Goal: Obtain resource: Download file/media

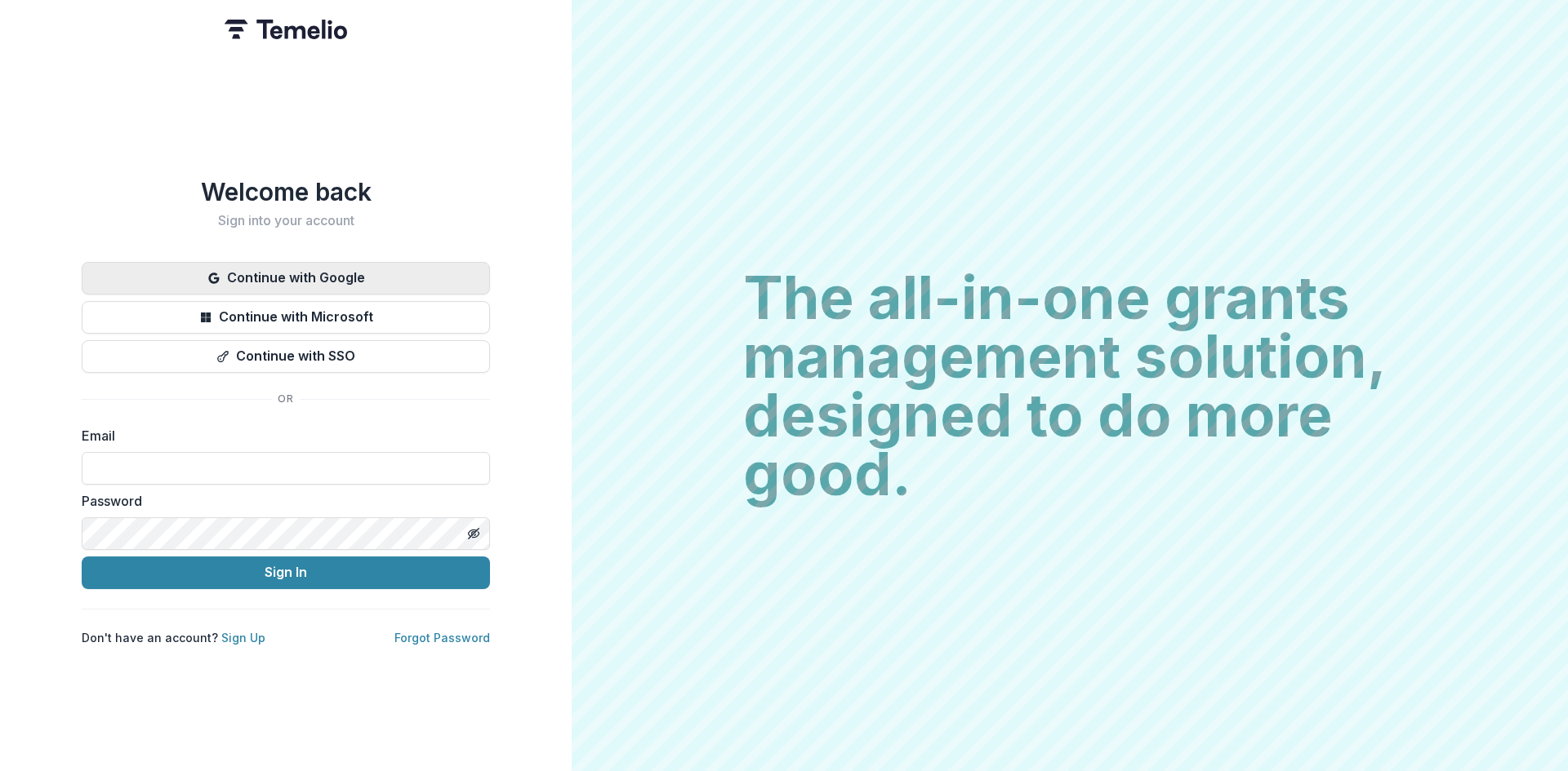
click at [333, 275] on button "Continue with Google" at bounding box center [285, 278] width 408 height 32
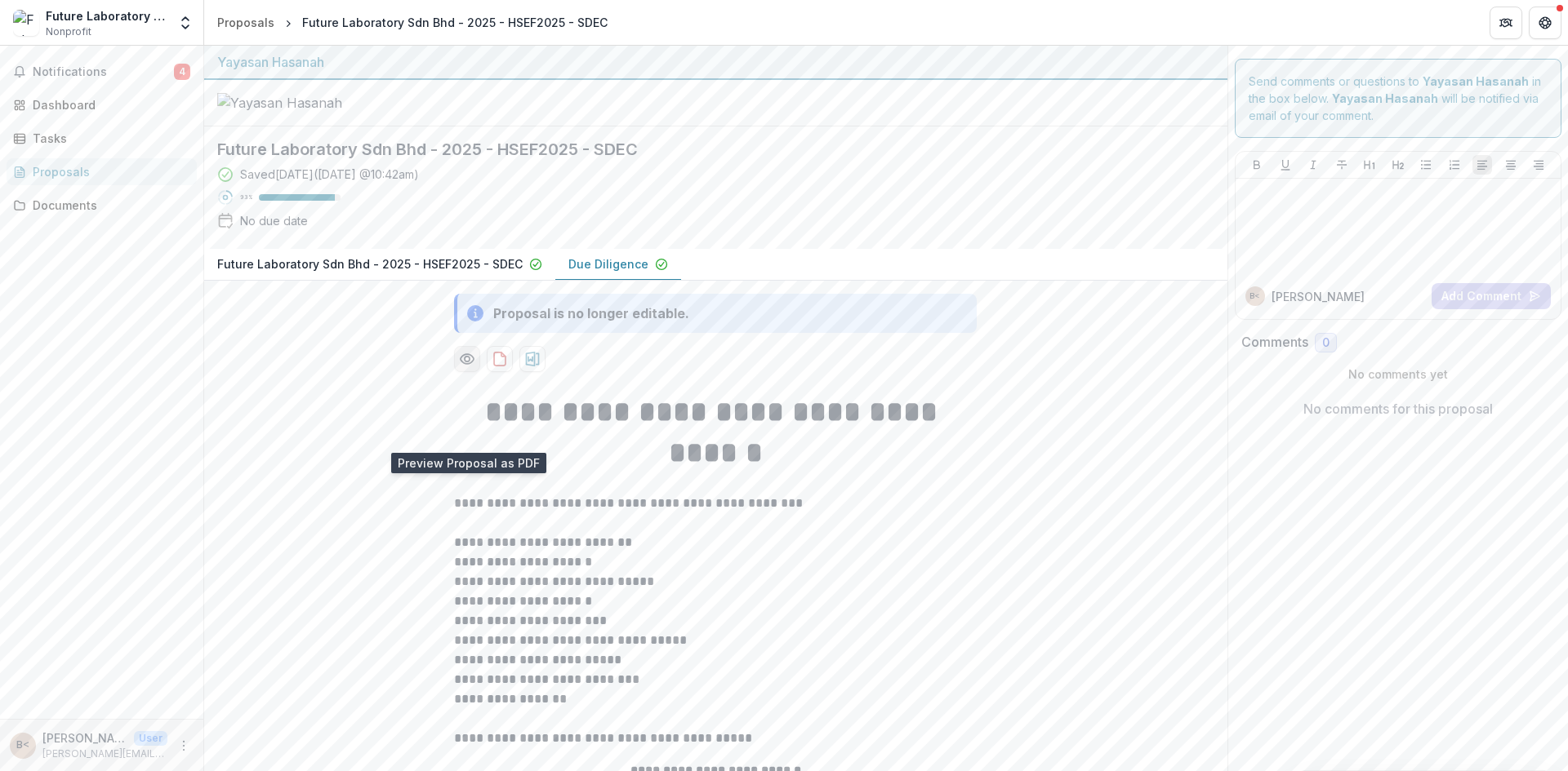
click at [476, 372] on button "Preview 43b91efd-e38b-4f30-9d4b-345ec0fe7dbb-1.pdf" at bounding box center [467, 359] width 26 height 26
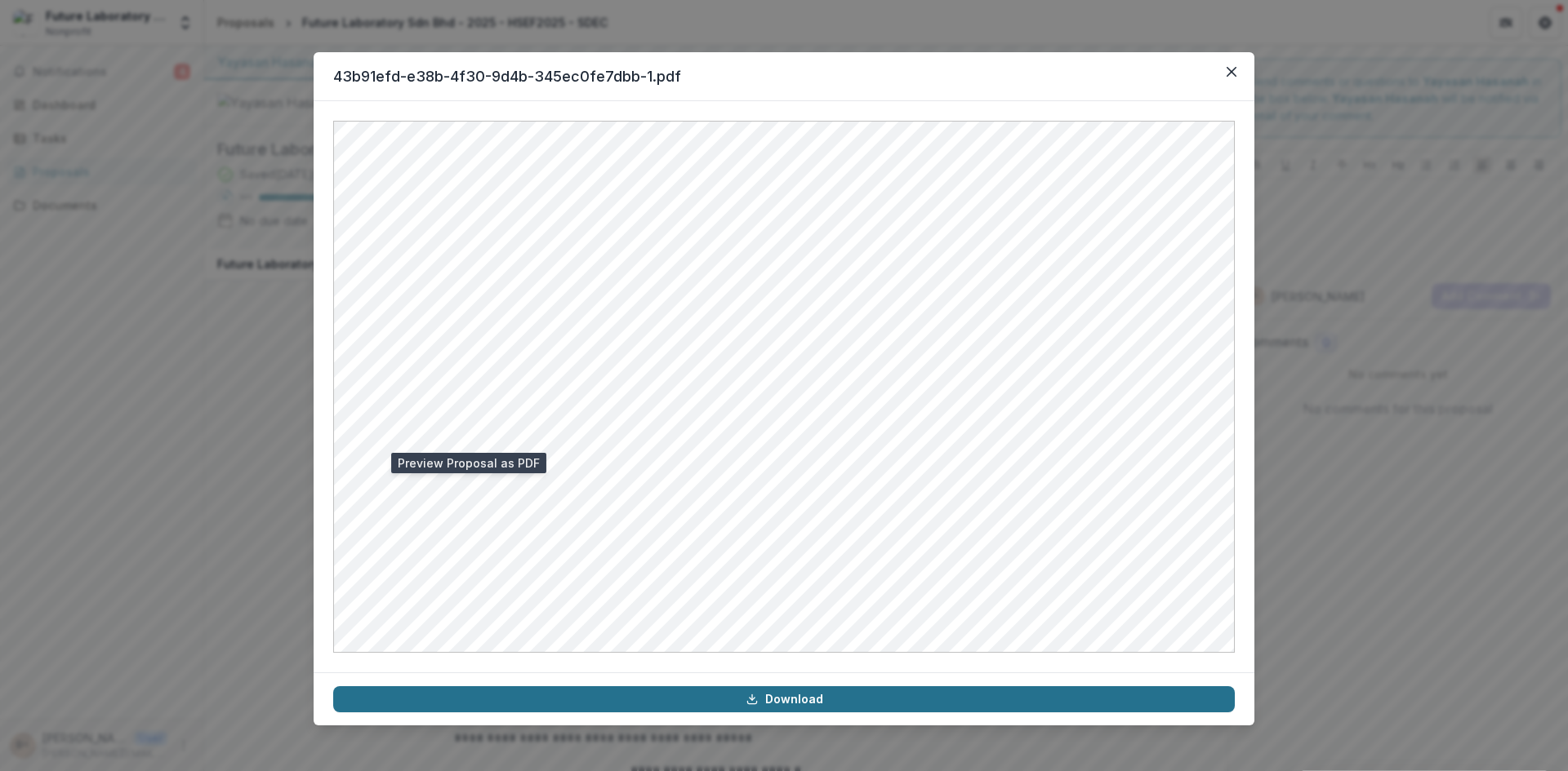
click at [887, 711] on link "Download" at bounding box center [784, 699] width 902 height 26
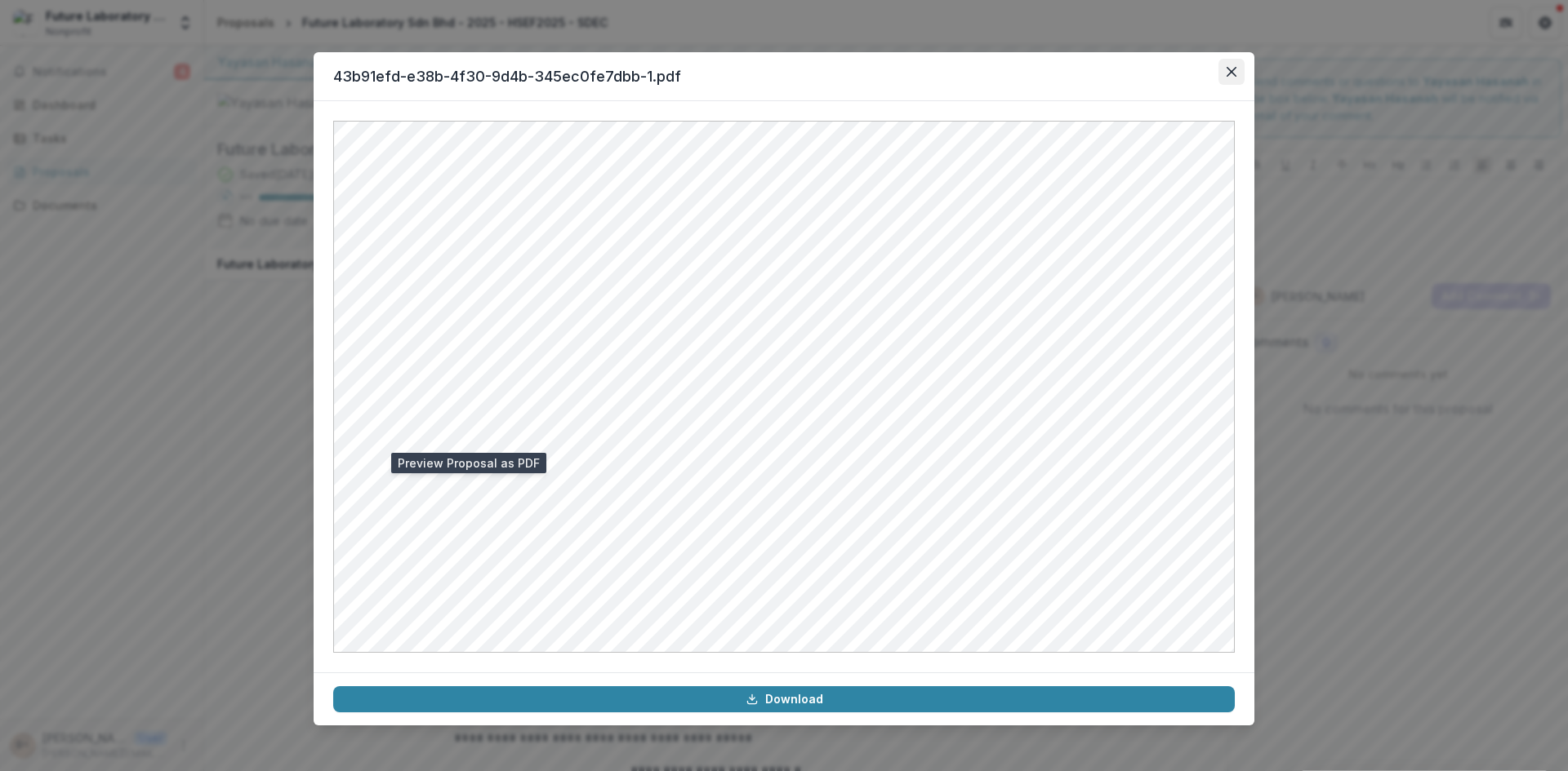
click at [1235, 73] on icon "Close" at bounding box center [1230, 72] width 10 height 10
